Goal: Transaction & Acquisition: Subscribe to service/newsletter

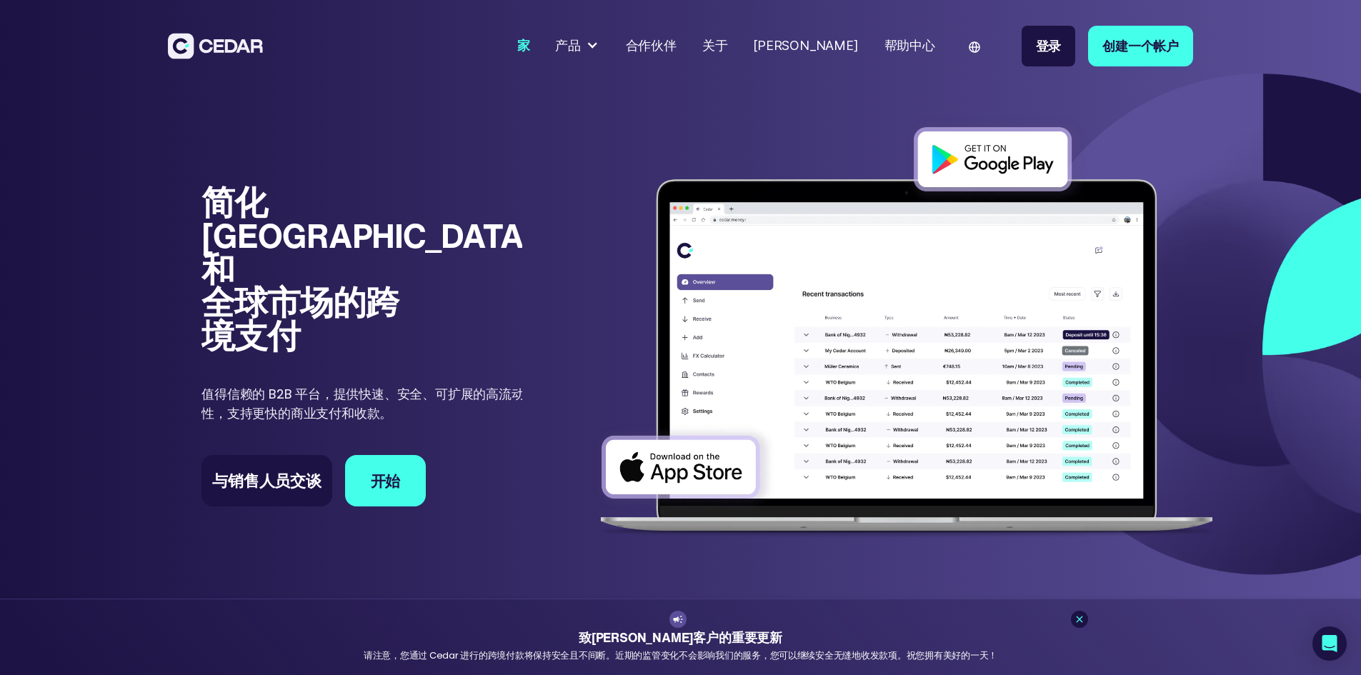
click at [992, 88] on div "家 产品 发送 收到 牌 合作伙伴 关于 [PERSON_NAME] 帮助中心 语言 英语 法语 中国人 登录 创建一个帐户" at bounding box center [680, 46] width 1361 height 92
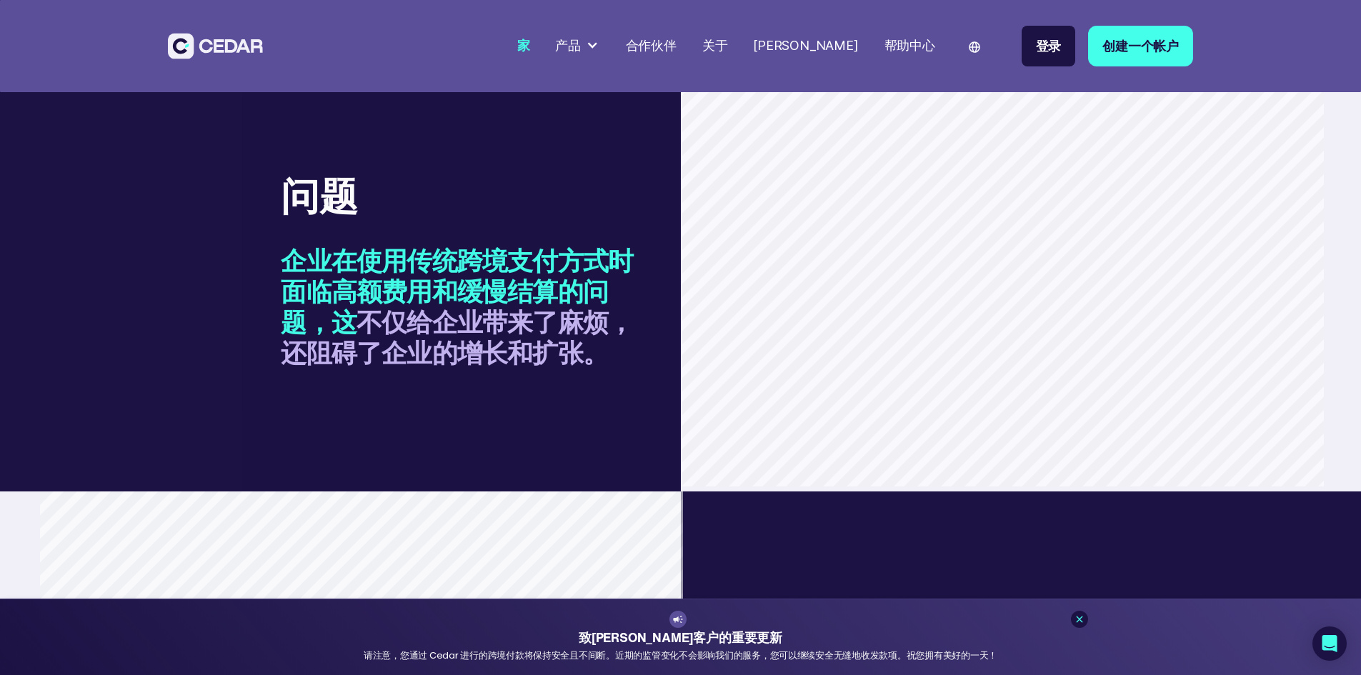
scroll to position [1286, 0]
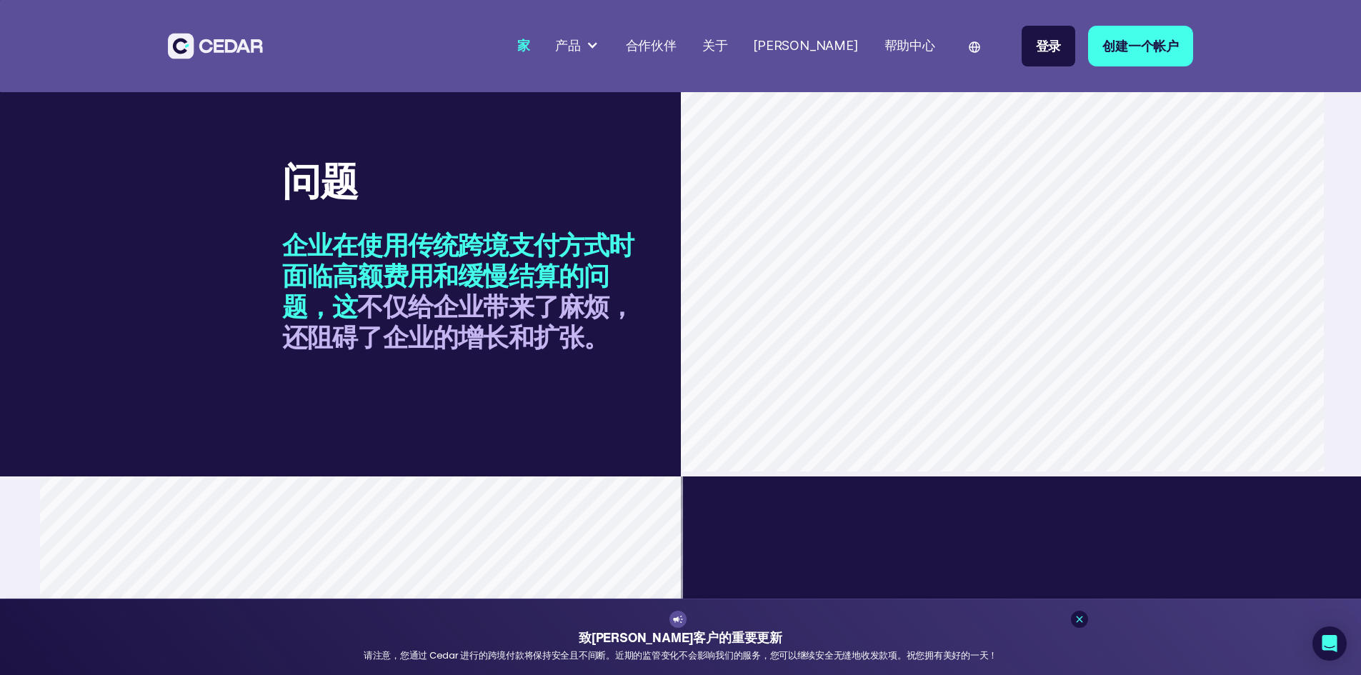
click at [1179, 51] on font "创建一个帐户" at bounding box center [1141, 45] width 76 height 19
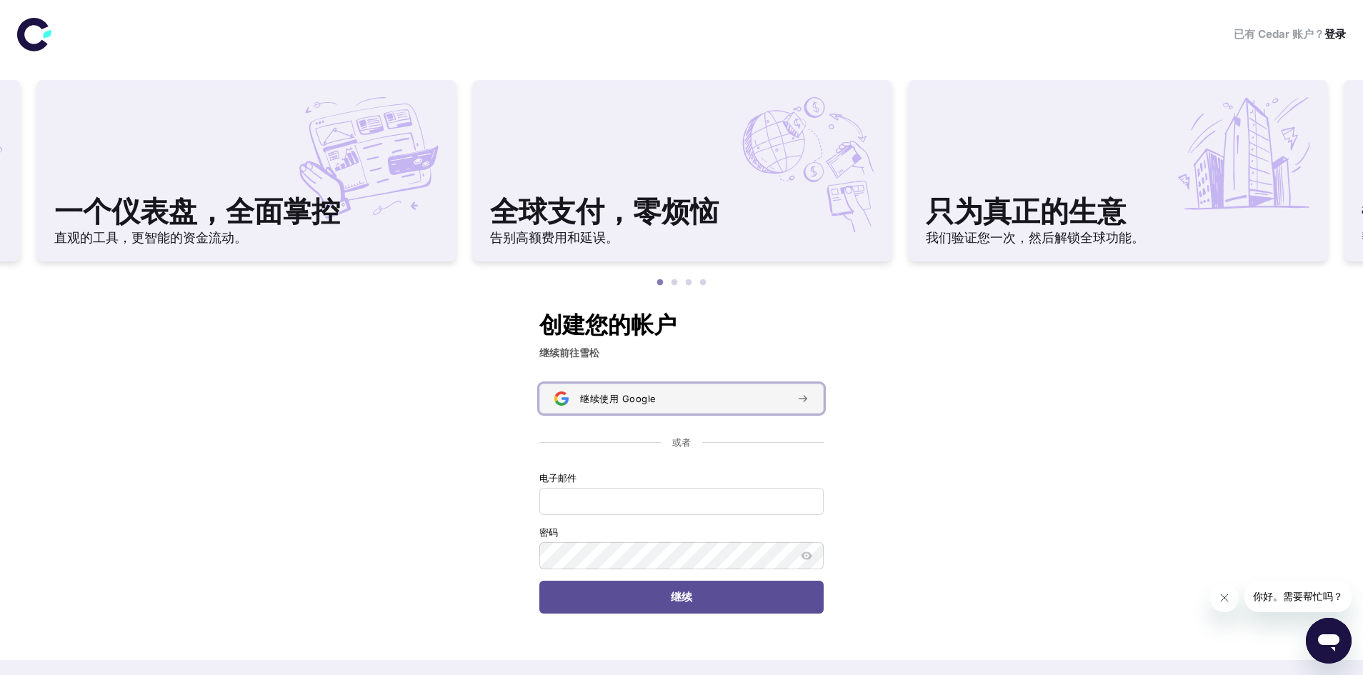
click at [678, 410] on button "继续使用 Google" at bounding box center [681, 399] width 284 height 30
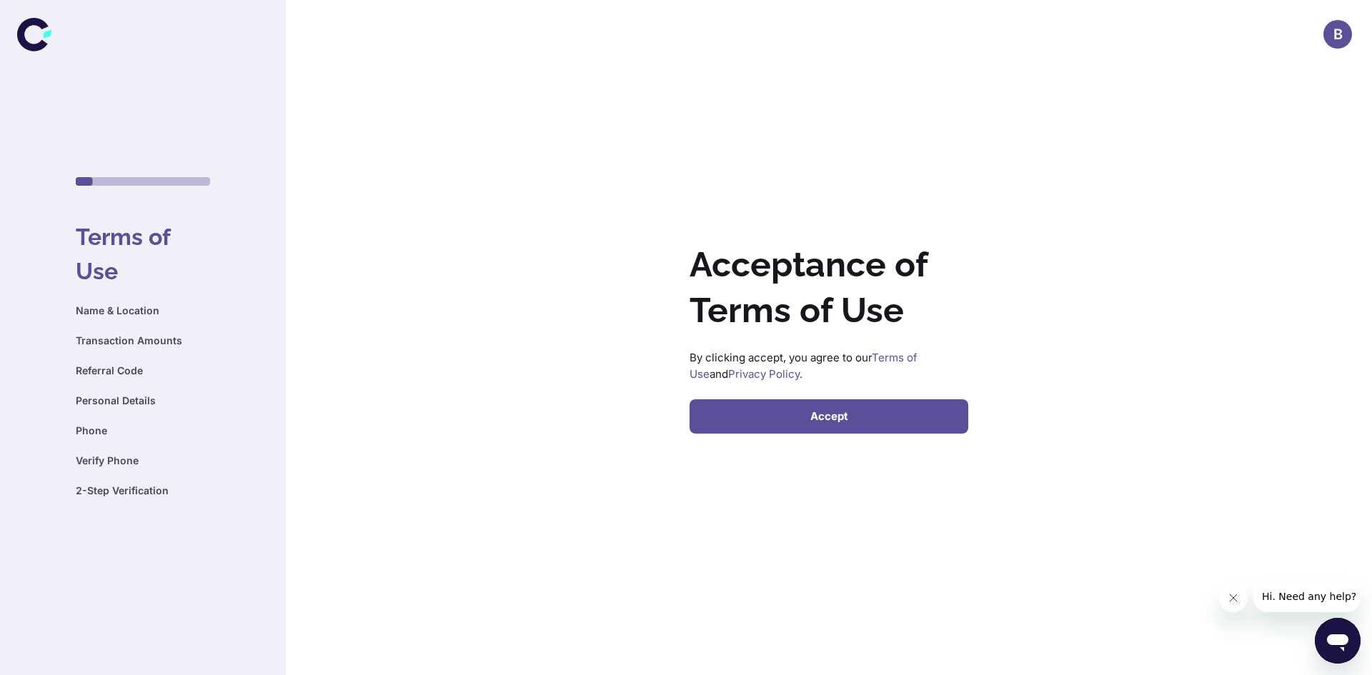
click at [818, 421] on button "Accept" at bounding box center [829, 416] width 279 height 34
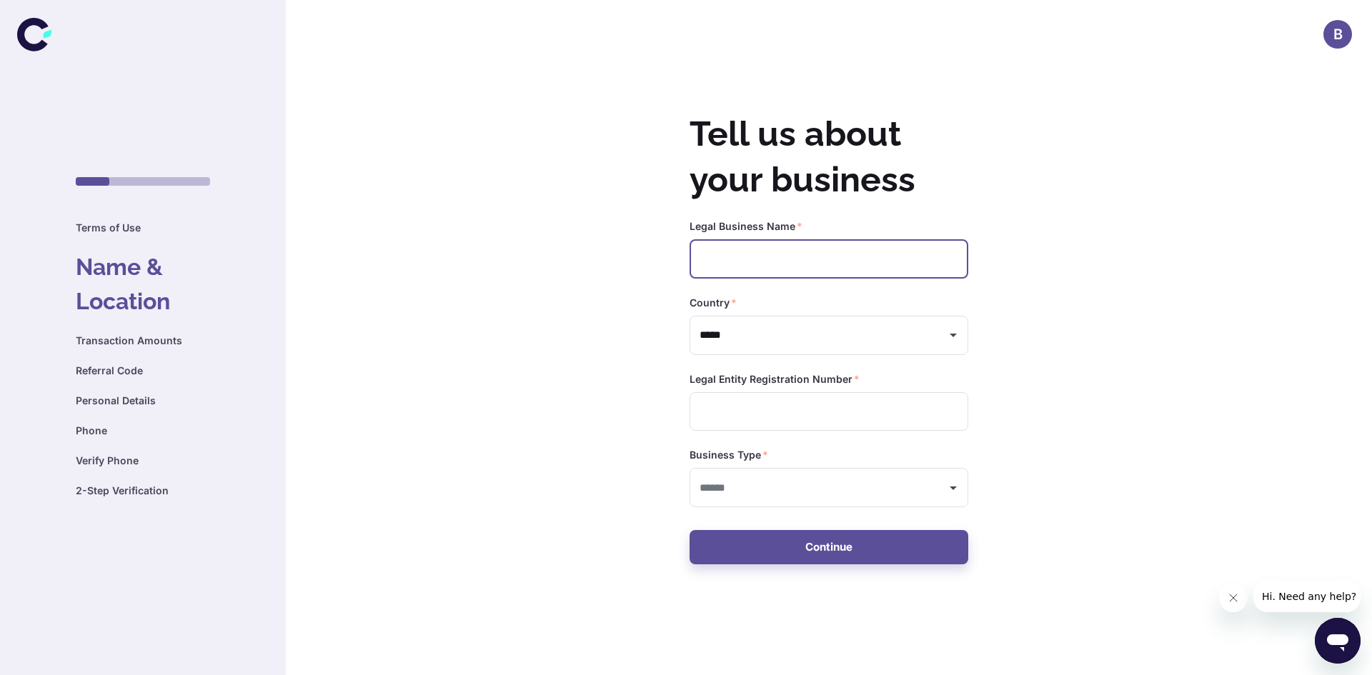
click at [769, 262] on input "text" at bounding box center [829, 258] width 279 height 39
